Goal: Find specific page/section: Find specific page/section

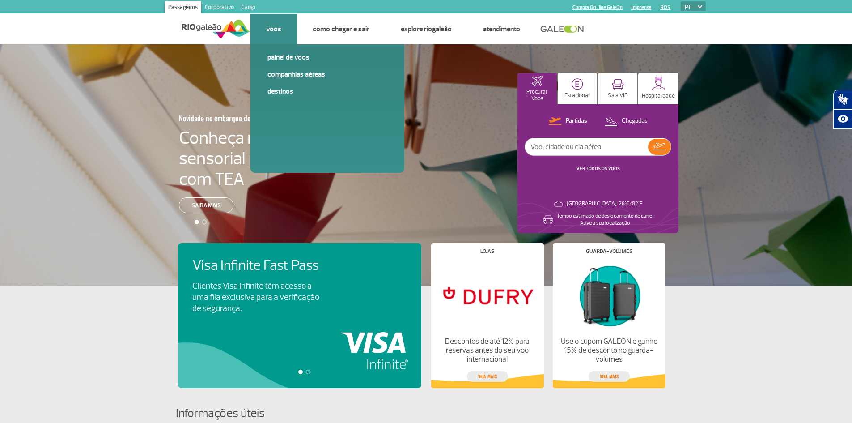
click at [299, 74] on link "Companhias Aéreas" at bounding box center [327, 74] width 120 height 10
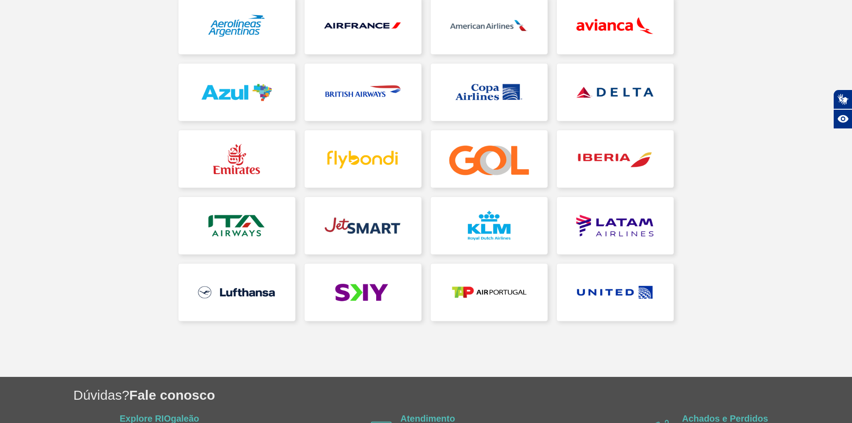
scroll to position [134, 0]
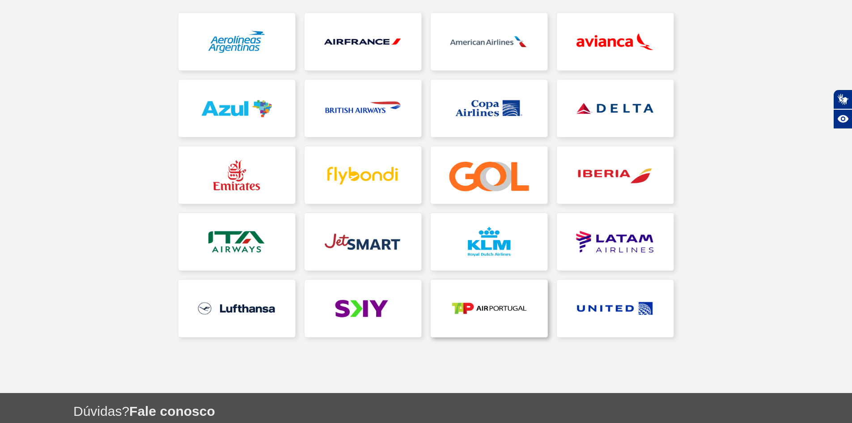
click at [496, 313] on link at bounding box center [489, 307] width 117 height 57
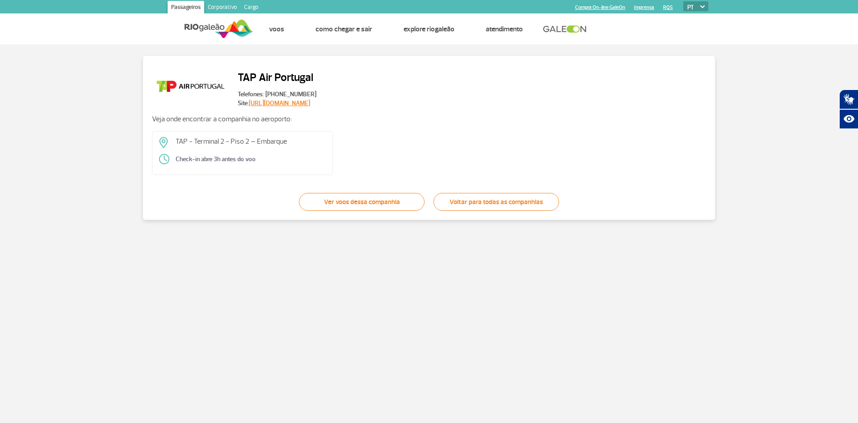
click at [294, 108] on div "TAP Air Portugal Telefones: [PHONE_NUMBER] Site: [URL][DOMAIN_NAME] Veja onde e…" at bounding box center [429, 138] width 572 height 164
click at [296, 102] on link "[URL][DOMAIN_NAME]" at bounding box center [279, 103] width 61 height 8
